Goal: Information Seeking & Learning: Learn about a topic

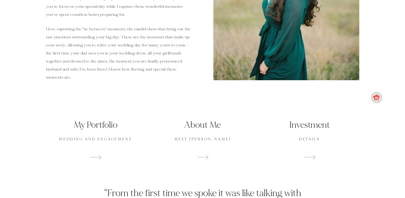
scroll to position [272, 0]
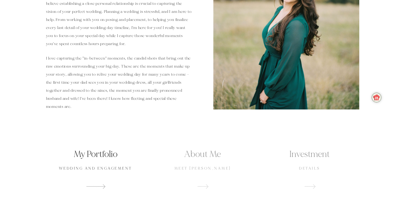
click at [112, 165] on p "wedding and engagement" at bounding box center [95, 167] width 99 height 5
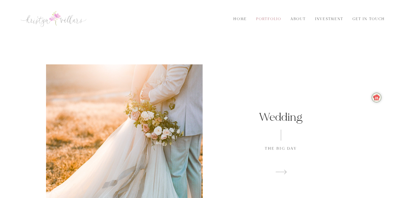
click at [257, 19] on link "Portfolio" at bounding box center [269, 19] width 32 height 6
click at [272, 20] on link "Portfolio" at bounding box center [269, 19] width 32 height 6
click at [241, 21] on link "Home" at bounding box center [240, 19] width 20 height 6
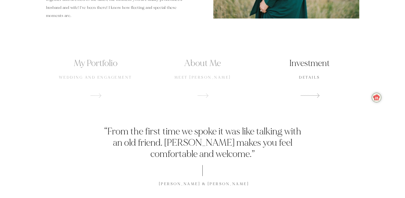
scroll to position [375, 0]
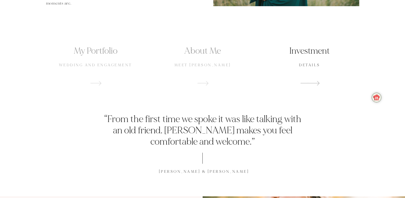
click at [312, 64] on p "details" at bounding box center [309, 64] width 99 height 5
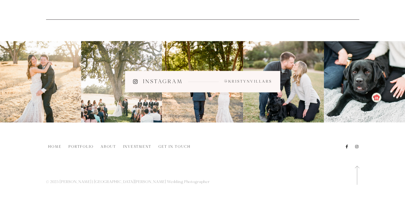
scroll to position [669, 0]
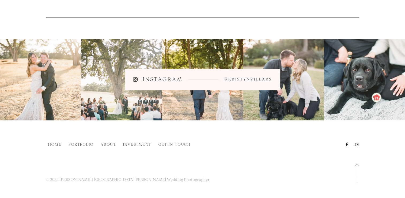
click at [174, 78] on h3 "Instagram" at bounding box center [163, 79] width 40 height 8
